Goal: Task Accomplishment & Management: Use online tool/utility

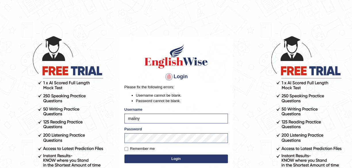
click at [239, 150] on body "Login Please fix the following errors: Username cannot be blank. Password canno…" at bounding box center [176, 102] width 352 height 168
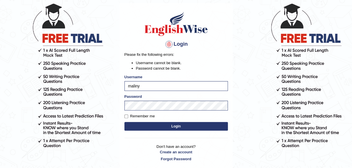
scroll to position [35, 0]
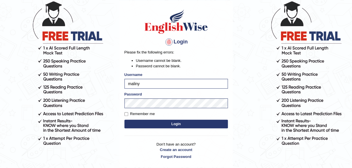
click at [174, 124] on button "Login" at bounding box center [175, 124] width 103 height 9
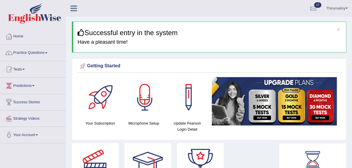
click at [25, 69] on span at bounding box center [23, 69] width 2 height 1
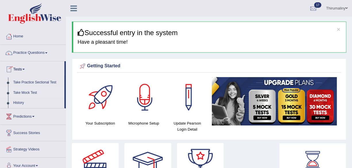
click at [33, 91] on link "Take Mock Test" at bounding box center [38, 93] width 54 height 10
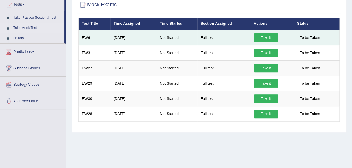
click at [264, 36] on link "Take it" at bounding box center [266, 37] width 24 height 9
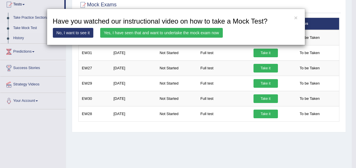
click at [130, 32] on link "Yes, I have seen that and want to undertake the mock exam now" at bounding box center [161, 33] width 123 height 10
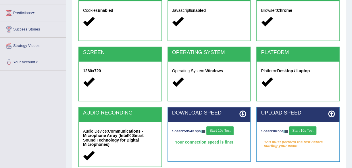
click at [305, 130] on button "Start 10s Test" at bounding box center [302, 130] width 27 height 9
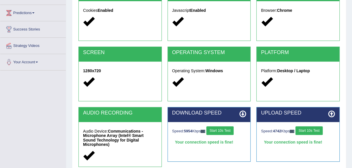
scroll to position [84, 0]
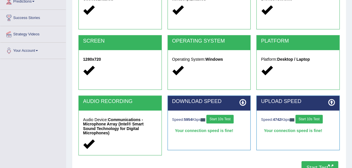
click at [322, 161] on button "Start Test" at bounding box center [319, 167] width 37 height 13
